Goal: Navigation & Orientation: Find specific page/section

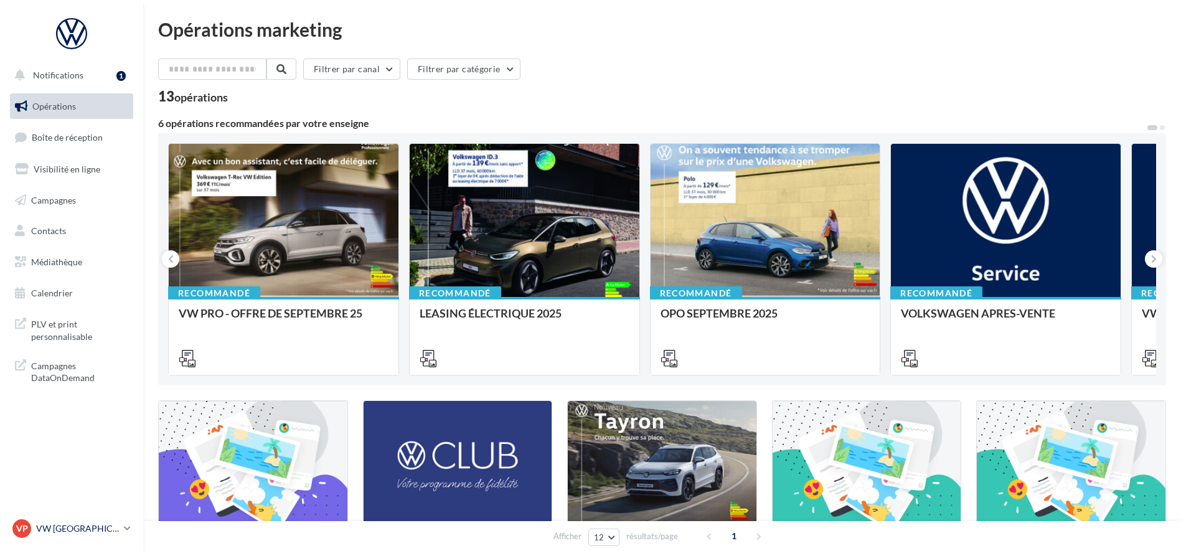
scroll to position [156, 0]
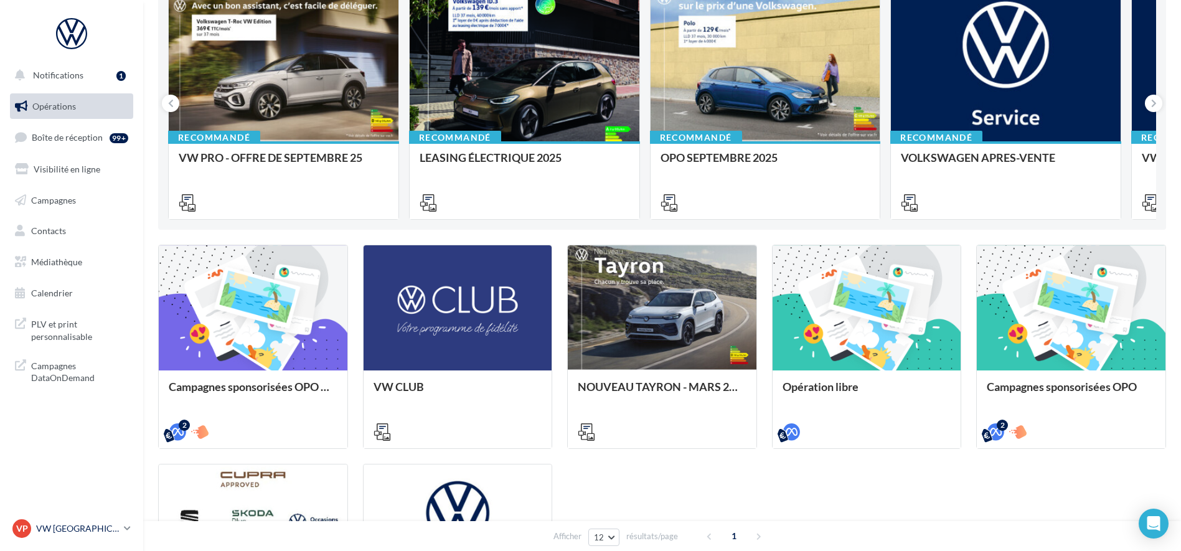
click at [100, 531] on p "VW [GEOGRAPHIC_DATA] 13" at bounding box center [77, 528] width 83 height 12
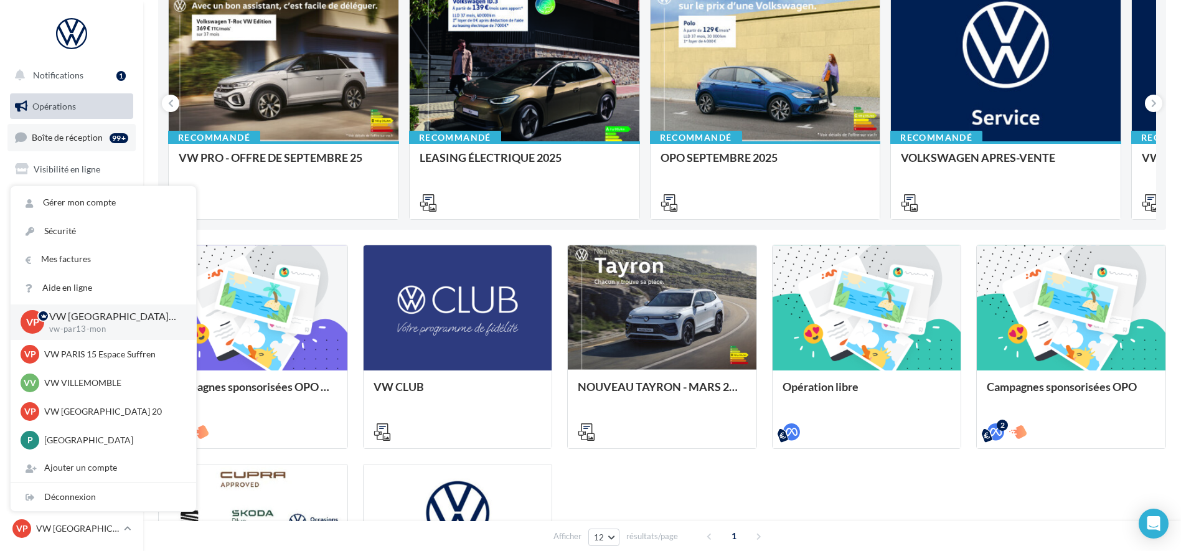
click at [76, 143] on span "Boîte de réception" at bounding box center [67, 137] width 71 height 11
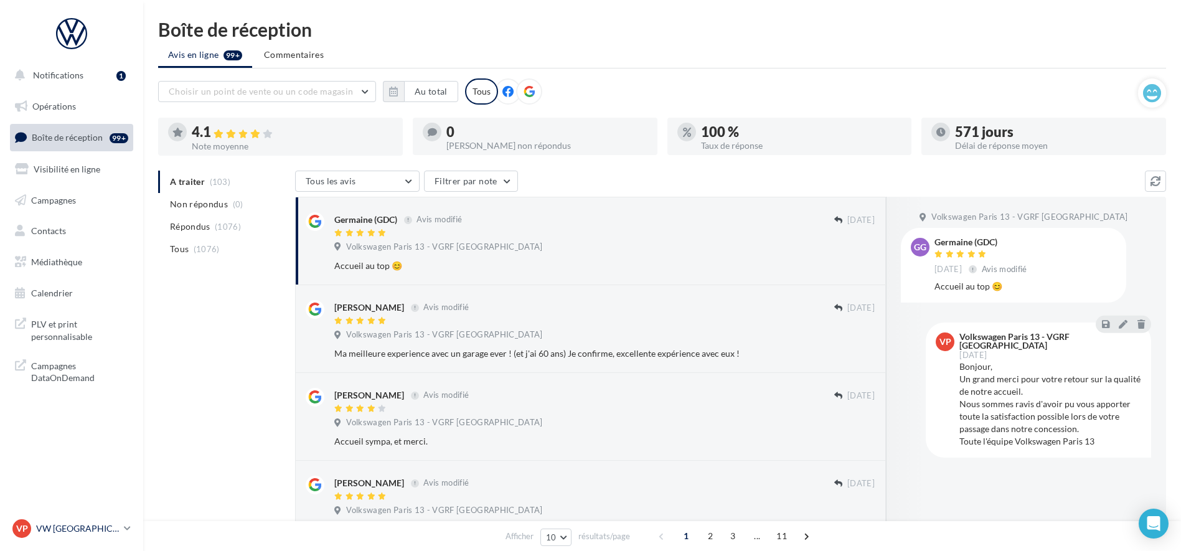
click at [79, 539] on link "VP VW PARIS 13 vw-par13-mon" at bounding box center [71, 529] width 123 height 24
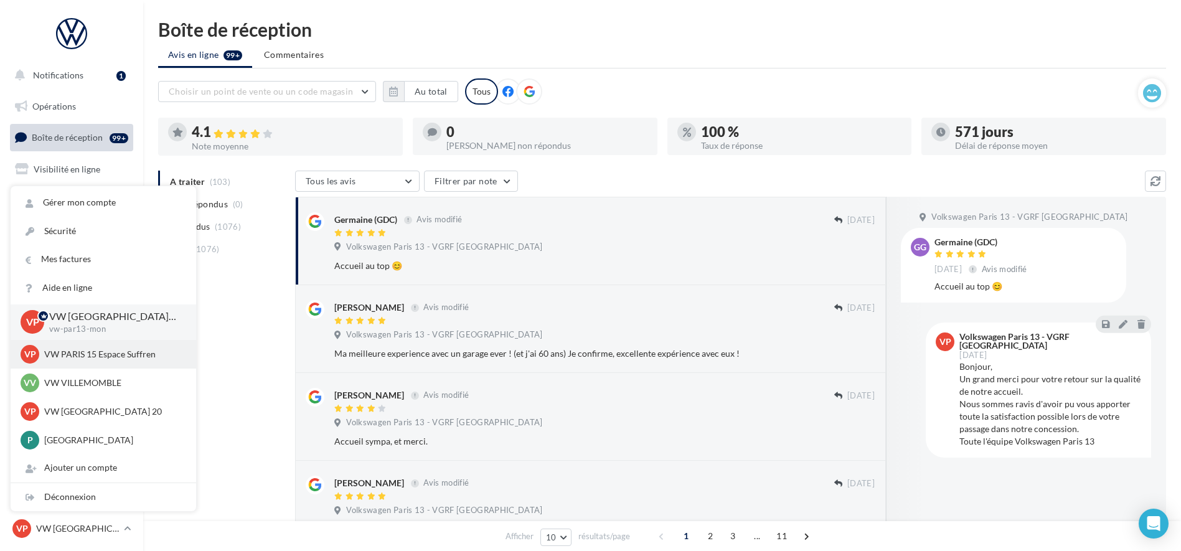
click at [100, 352] on p "VW PARIS 15 Espace Suffren" at bounding box center [112, 354] width 137 height 12
